Goal: Find contact information: Find contact information

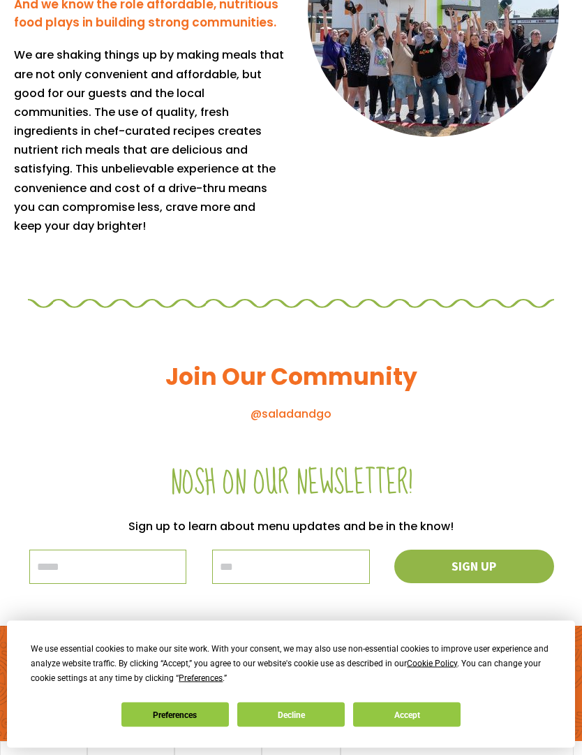
scroll to position [1155, 0]
click at [441, 727] on button "Accept" at bounding box center [406, 714] width 107 height 24
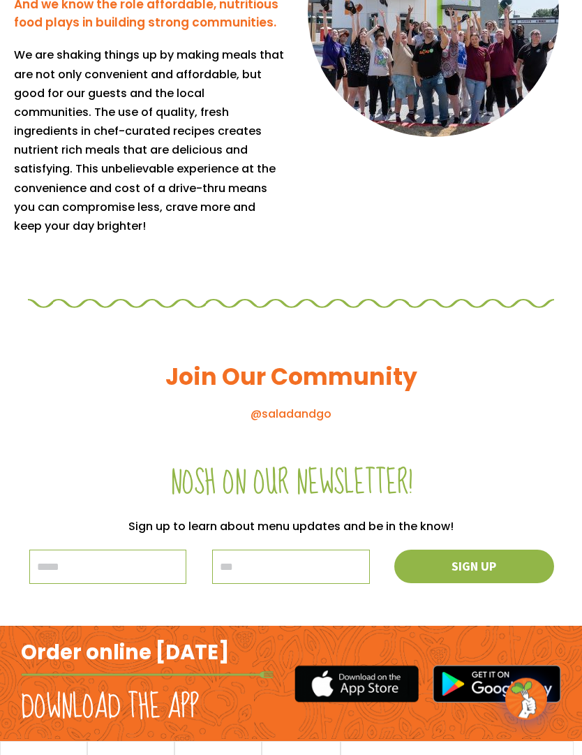
click at [214, 754] on span "contact us" at bounding box center [218, 763] width 54 height 10
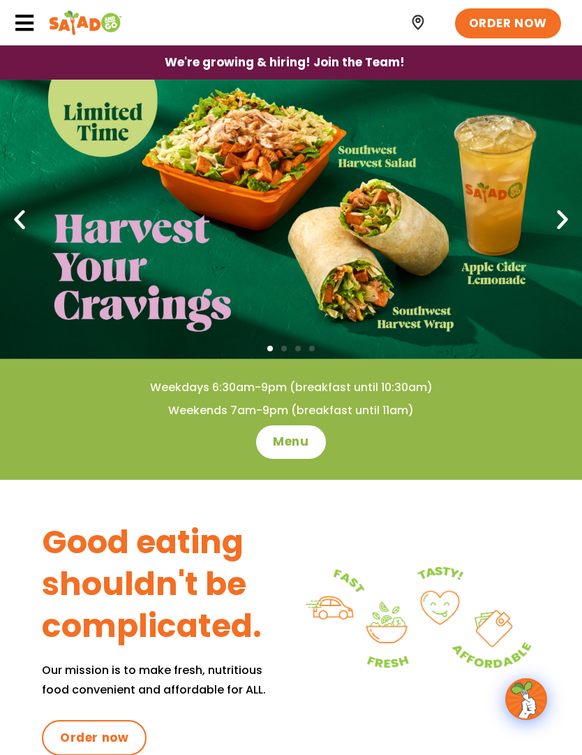
click at [31, 23] on icon at bounding box center [24, 23] width 21 height 21
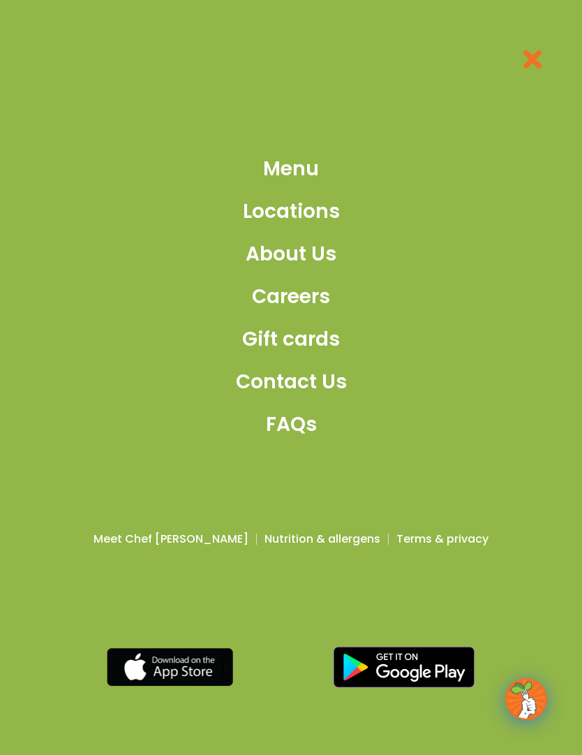
click at [313, 396] on span "Contact Us" at bounding box center [291, 381] width 111 height 29
click at [323, 307] on span "Careers" at bounding box center [291, 296] width 78 height 29
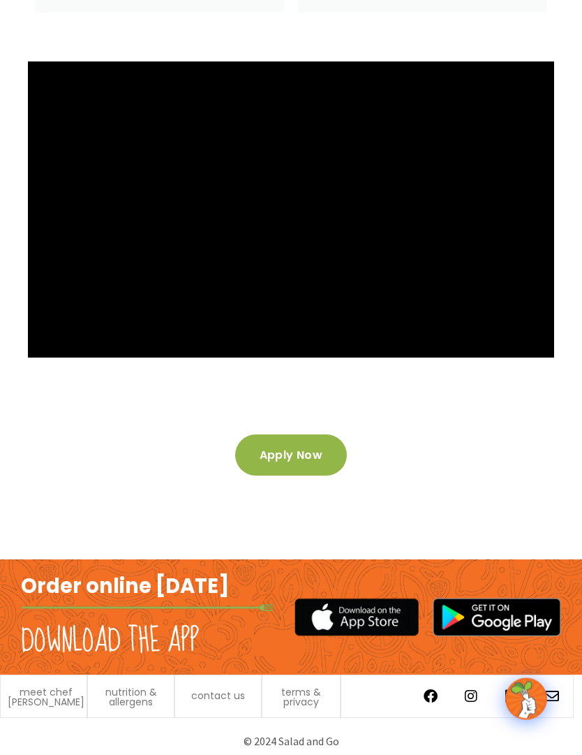
scroll to position [2879, 0]
click at [556, 704] on icon at bounding box center [552, 697] width 14 height 14
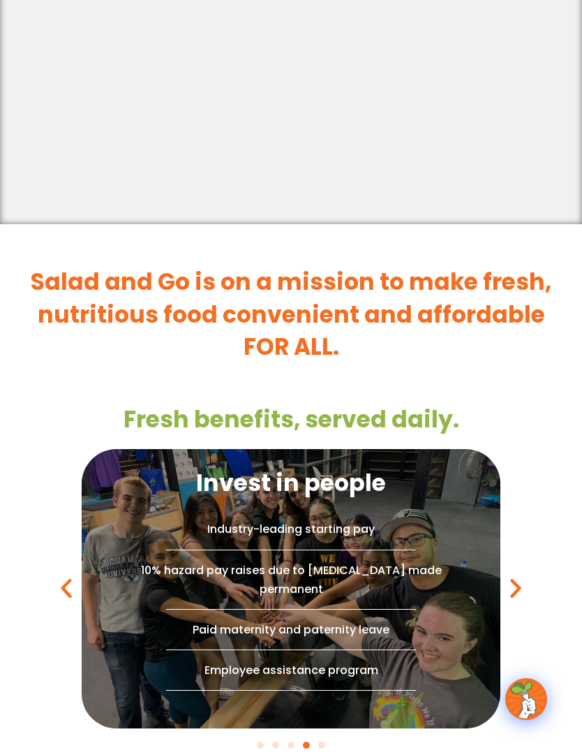
scroll to position [1106, 0]
